Goal: Find specific page/section

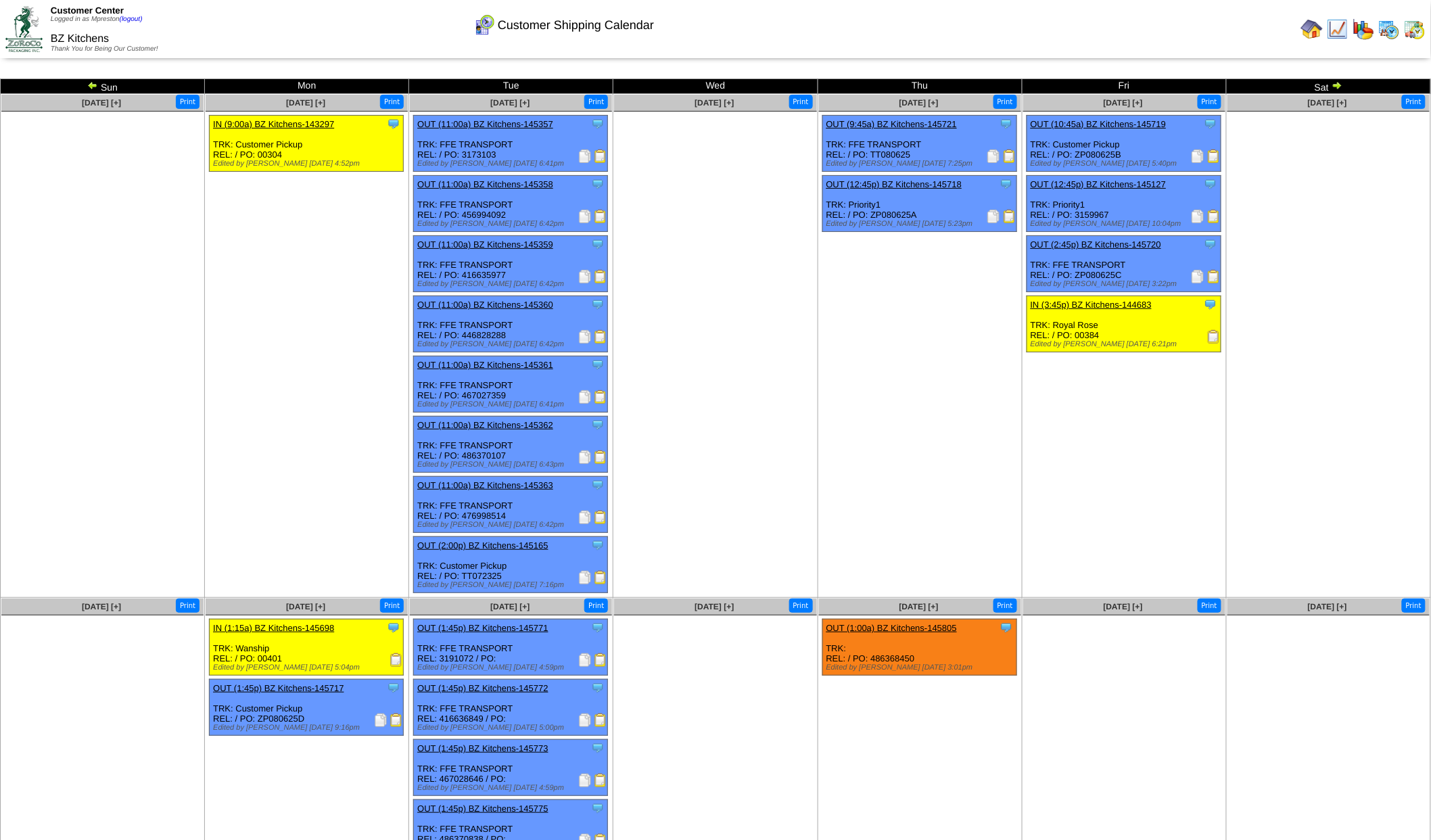
click at [1394, 25] on img at bounding box center [1389, 29] width 22 height 22
